Goal: Find specific page/section: Find specific page/section

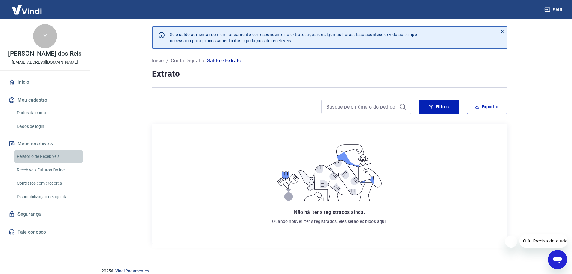
click at [53, 154] on link "Relatório de Recebíveis" at bounding box center [48, 156] width 68 height 12
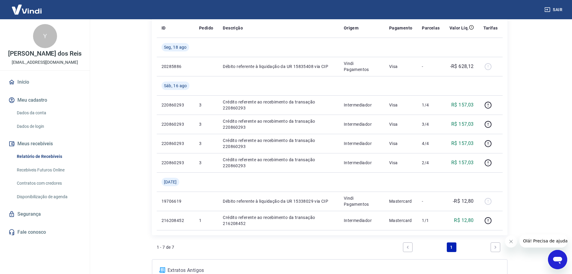
scroll to position [90, 0]
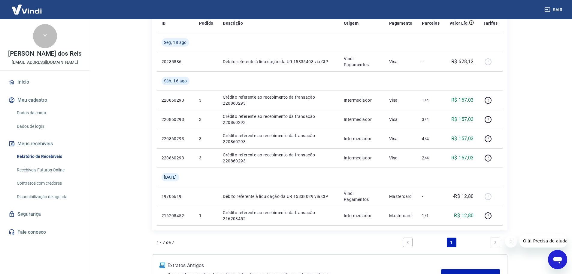
click at [119, 155] on main "Início / Meus Recebíveis / Relatório de Recebíveis Relatório de Recebíveis Saib…" at bounding box center [329, 56] width 485 height 254
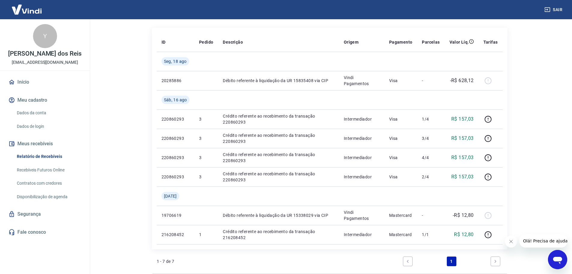
scroll to position [0, 0]
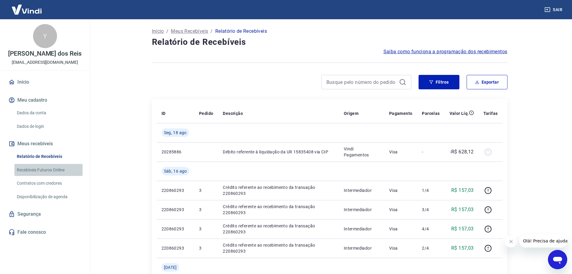
click at [64, 171] on link "Recebíveis Futuros Online" at bounding box center [48, 170] width 68 height 12
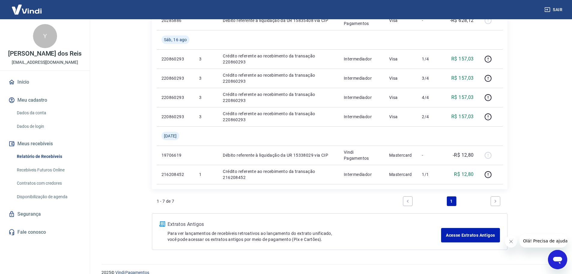
scroll to position [140, 0]
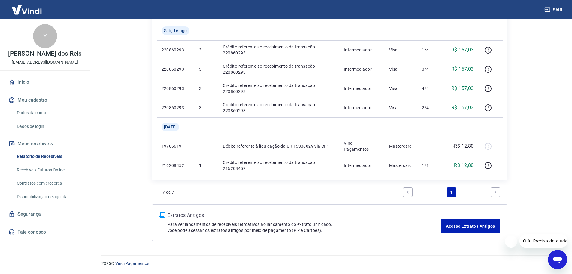
click at [36, 84] on link "Início" at bounding box center [44, 81] width 75 height 13
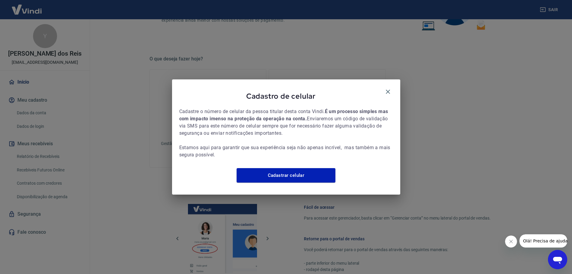
scroll to position [256, 0]
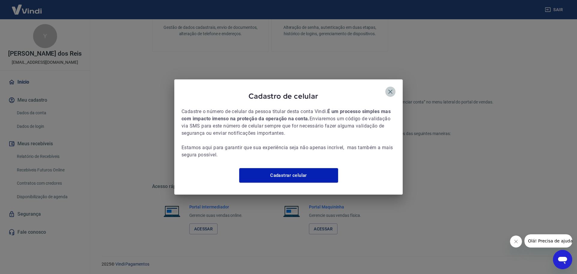
click at [391, 89] on icon "button" at bounding box center [390, 91] width 4 height 4
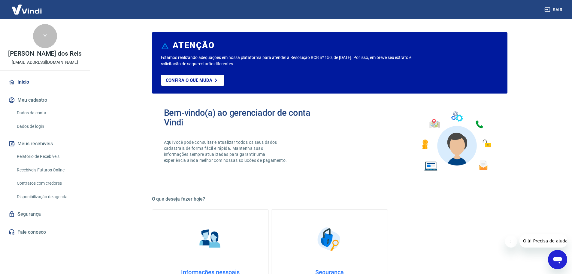
scroll to position [0, 0]
